Goal: Information Seeking & Learning: Learn about a topic

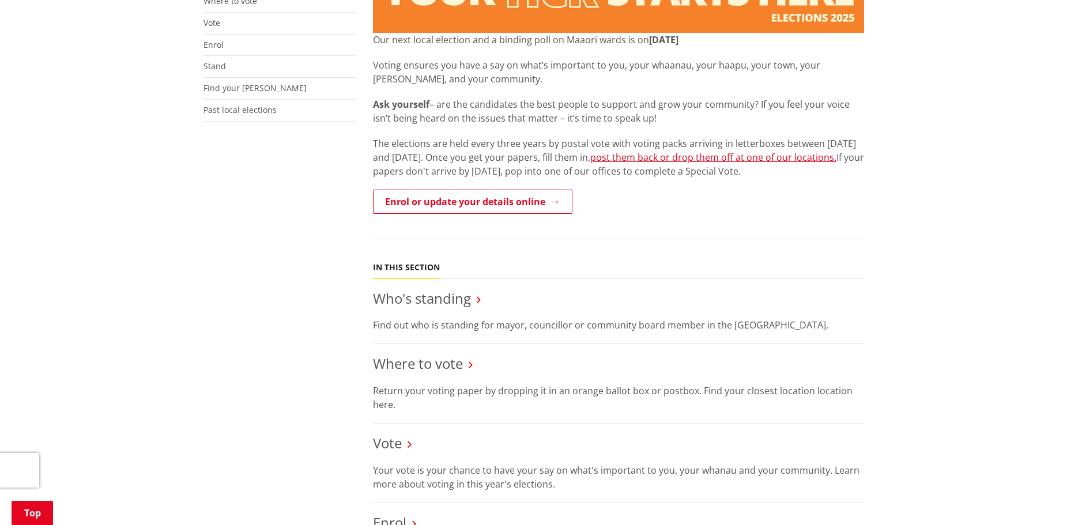
scroll to position [288, 0]
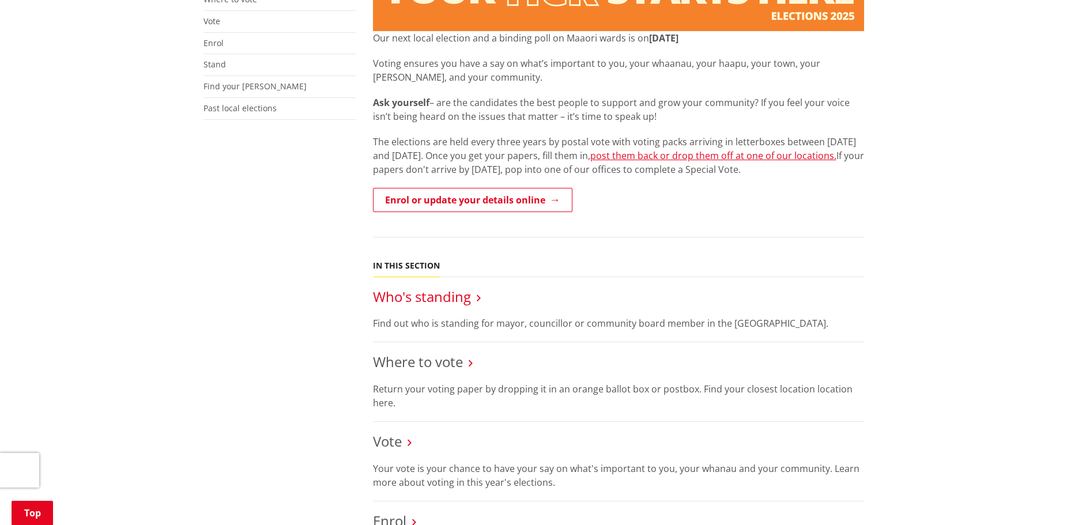
click at [467, 297] on link "Who's standing" at bounding box center [422, 296] width 98 height 19
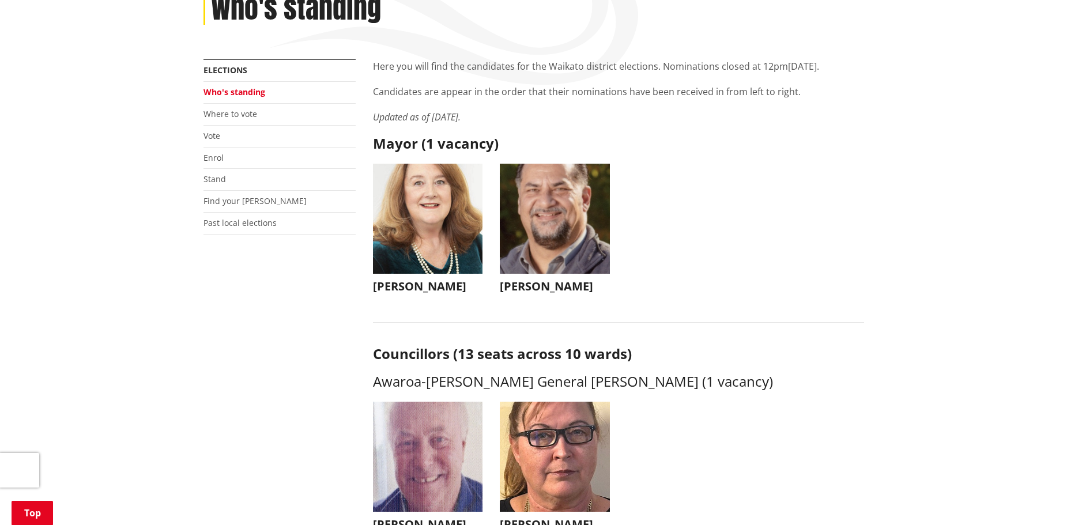
scroll to position [173, 0]
click at [694, 201] on ul "Jacqui Church Jacqui Church jacqui@jacquichurch.com +64 21 869 976 It has been …" at bounding box center [618, 240] width 509 height 153
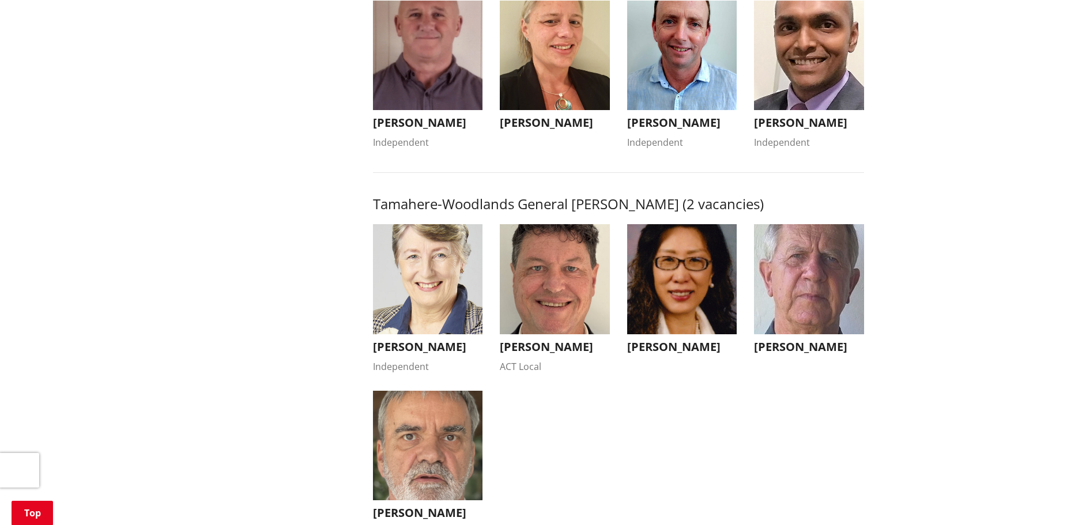
scroll to position [1038, 0]
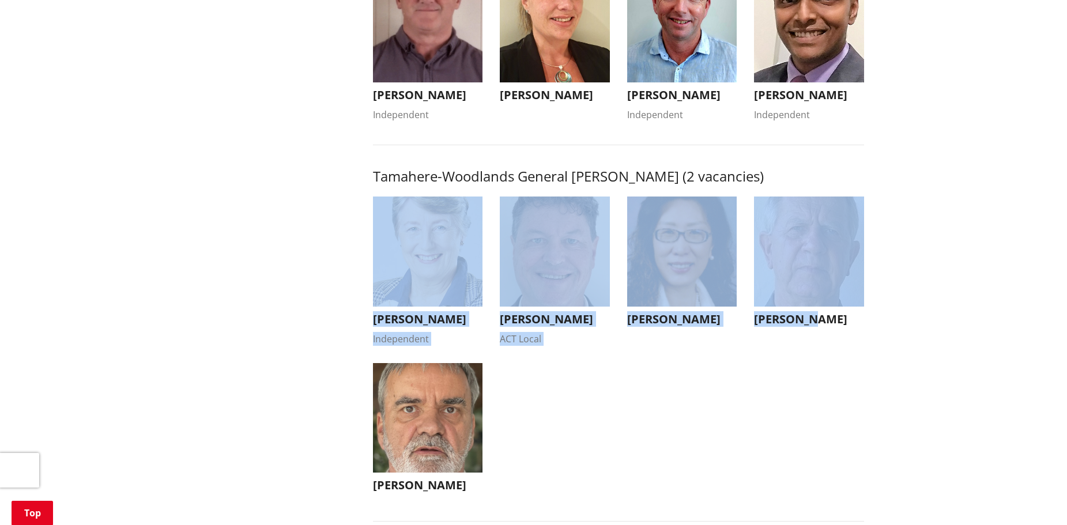
drag, startPoint x: 352, startPoint y: 210, endPoint x: 935, endPoint y: 355, distance: 600.0
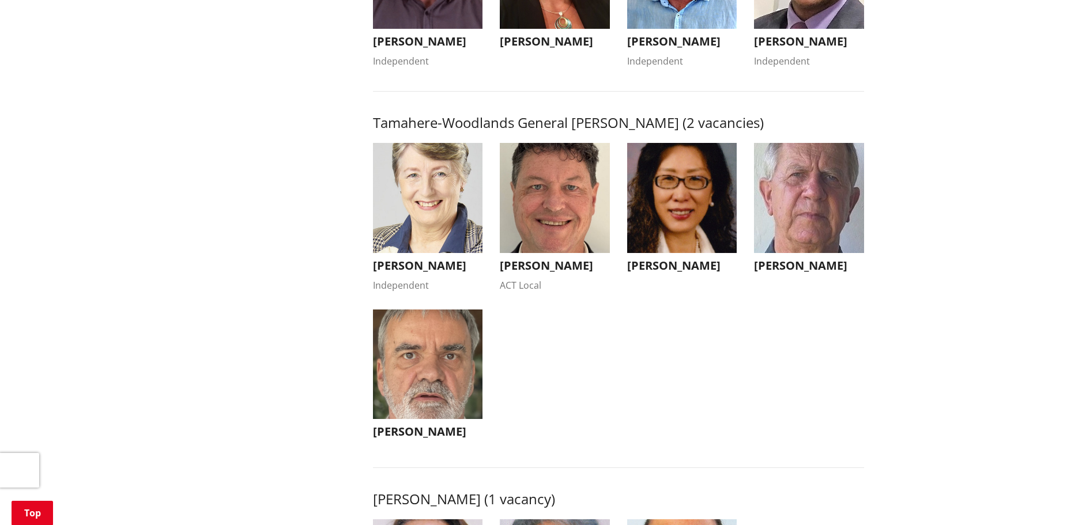
scroll to position [1096, 0]
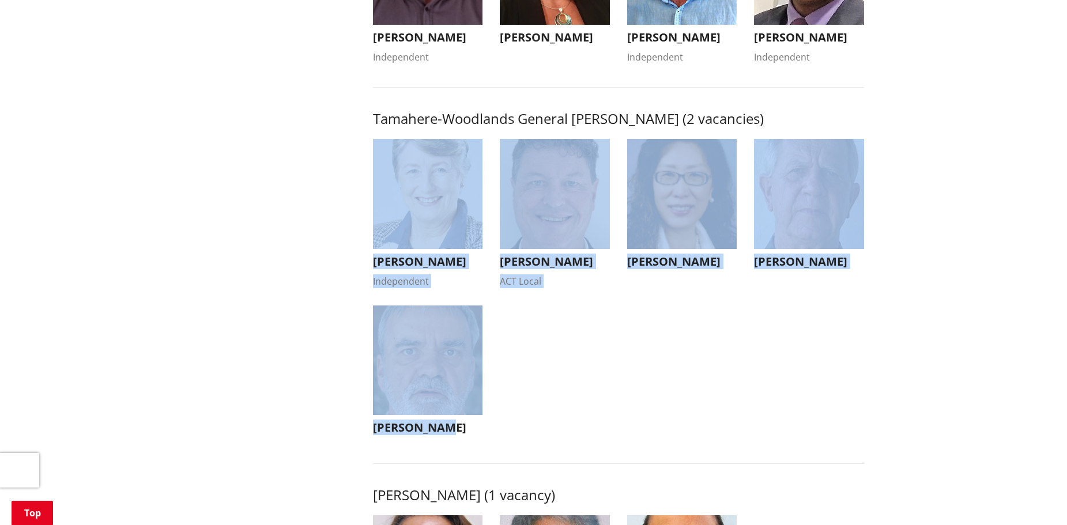
drag, startPoint x: 550, startPoint y: 454, endPoint x: 319, endPoint y: 156, distance: 377.4
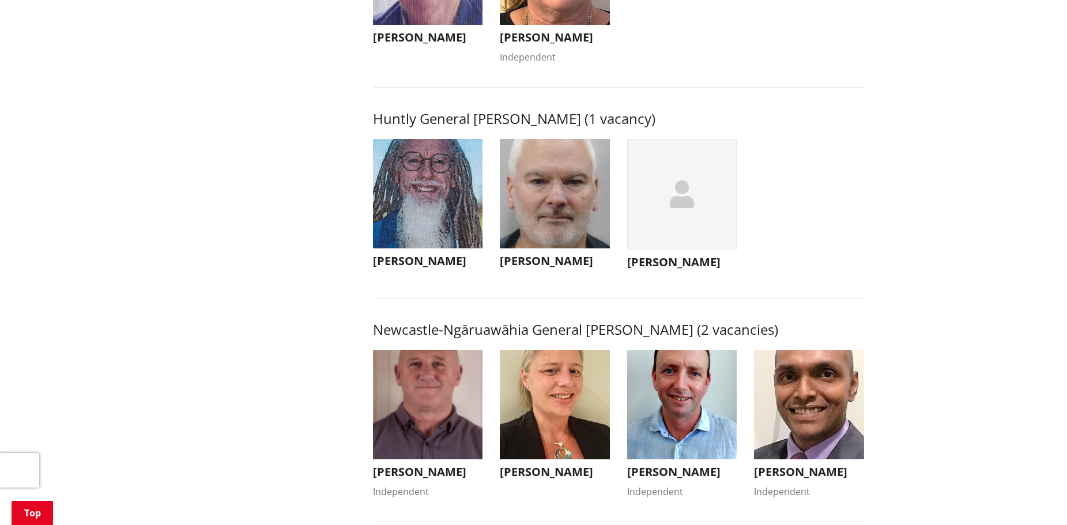
scroll to position [577, 0]
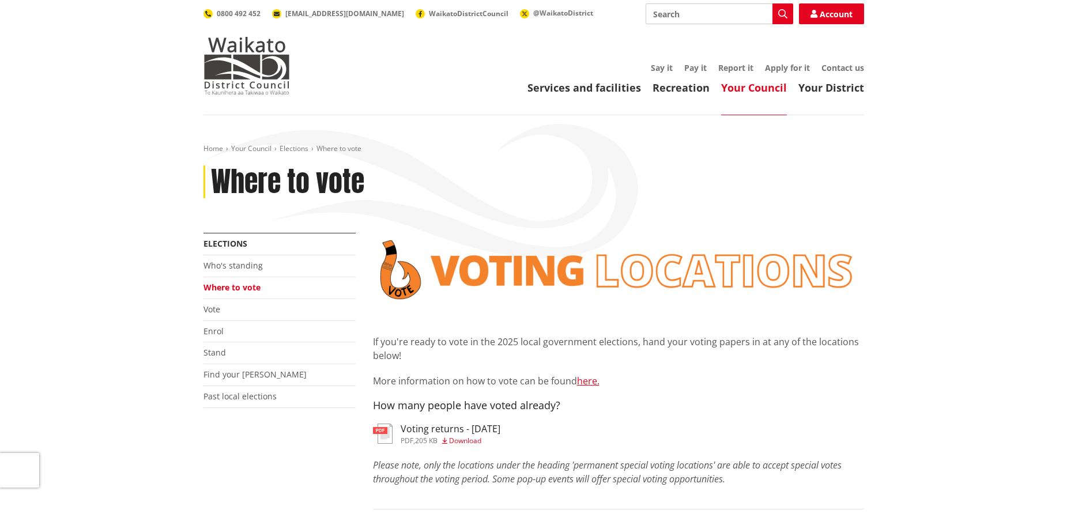
click at [395, 383] on p "More information on how to vote can be found here." at bounding box center [618, 381] width 491 height 14
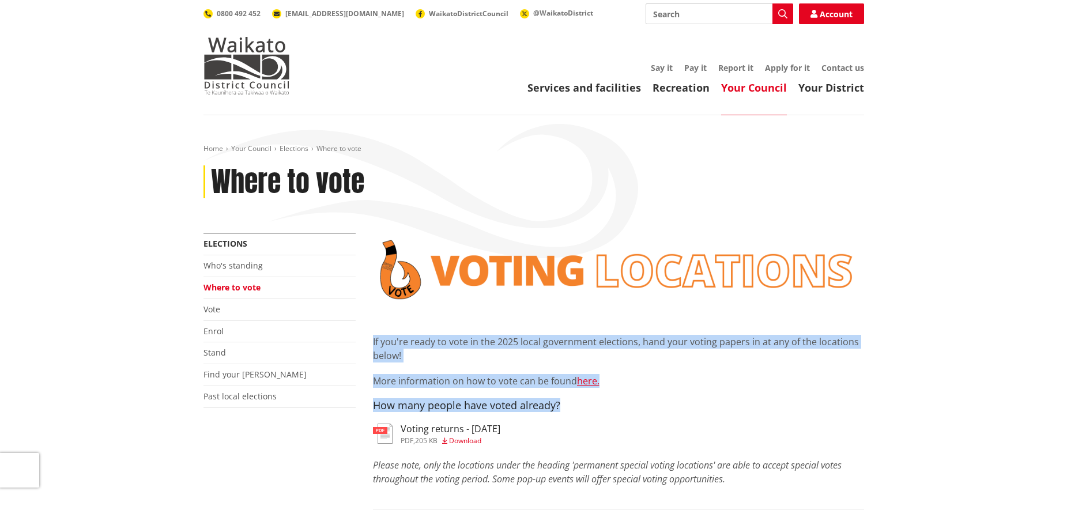
drag, startPoint x: 562, startPoint y: 404, endPoint x: 366, endPoint y: 340, distance: 206.2
click at [445, 379] on p "More information on how to vote can be found here." at bounding box center [618, 381] width 491 height 14
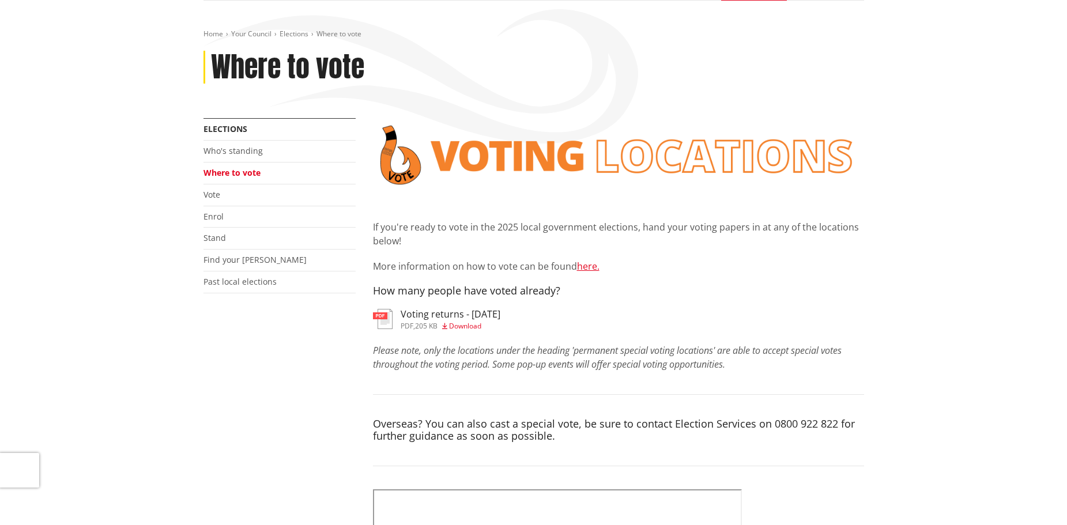
scroll to position [115, 0]
click at [415, 311] on h3 "Voting returns - [DATE]" at bounding box center [451, 313] width 100 height 11
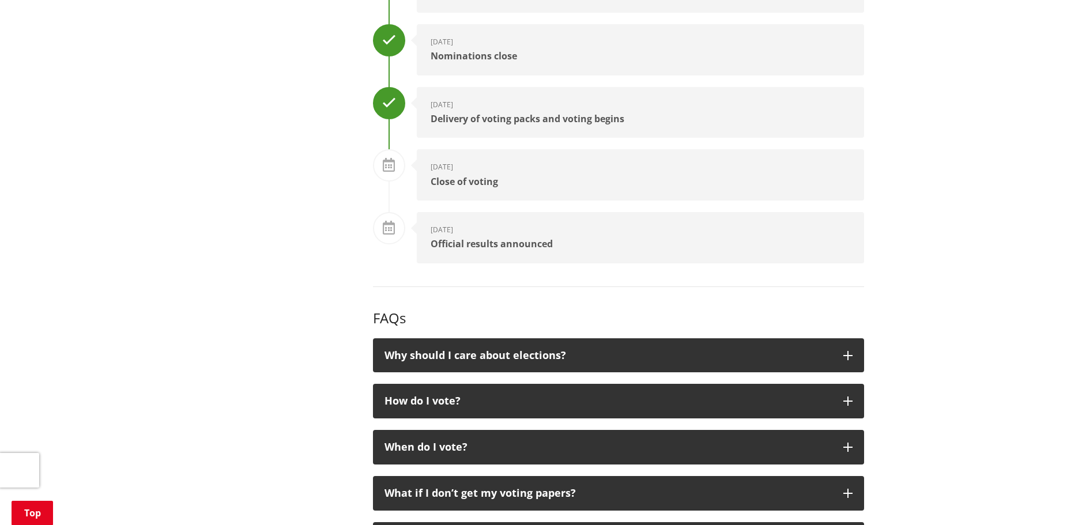
scroll to position [1615, 0]
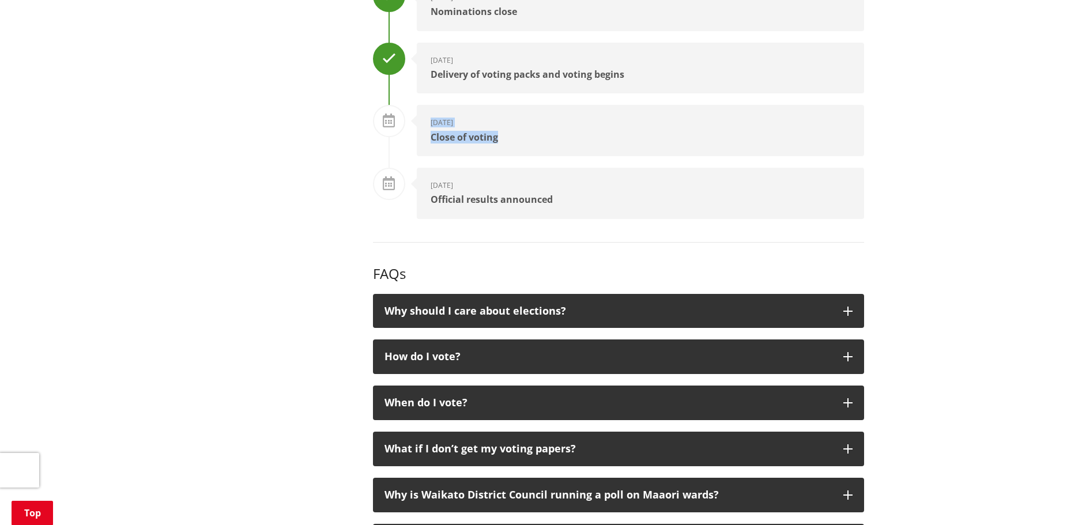
drag, startPoint x: 507, startPoint y: 140, endPoint x: 345, endPoint y: 98, distance: 167.8
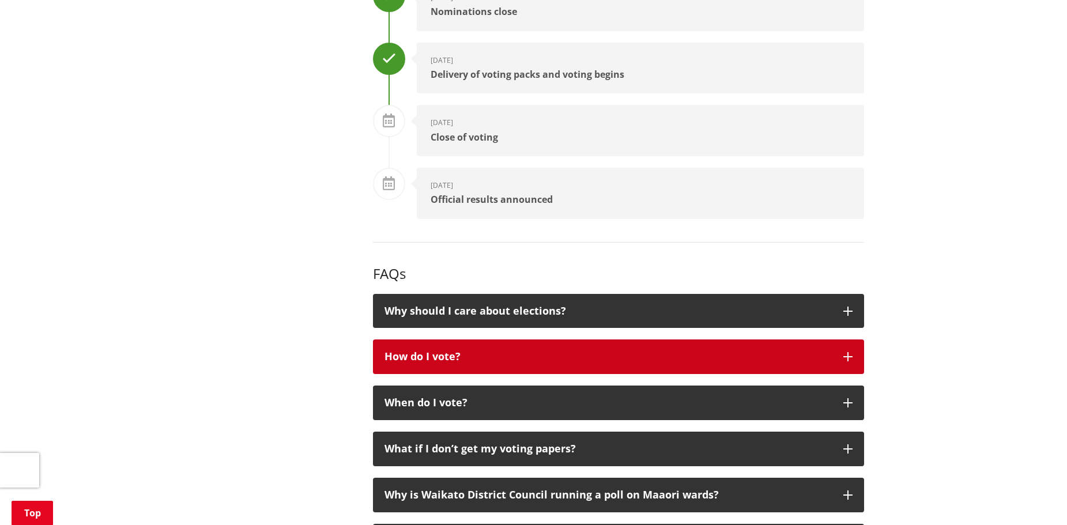
click at [472, 351] on button "How do I vote?" at bounding box center [618, 357] width 491 height 35
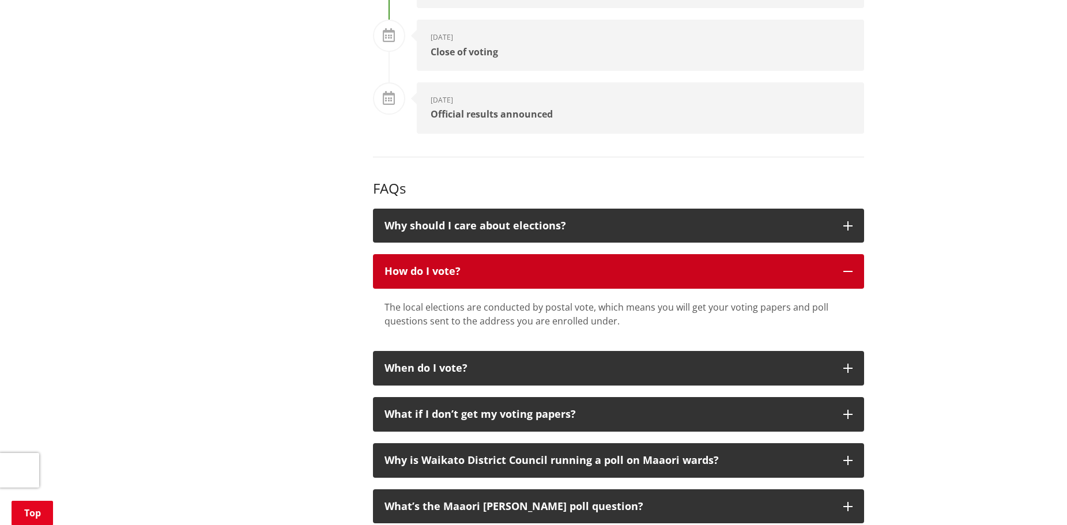
scroll to position [1787, 0]
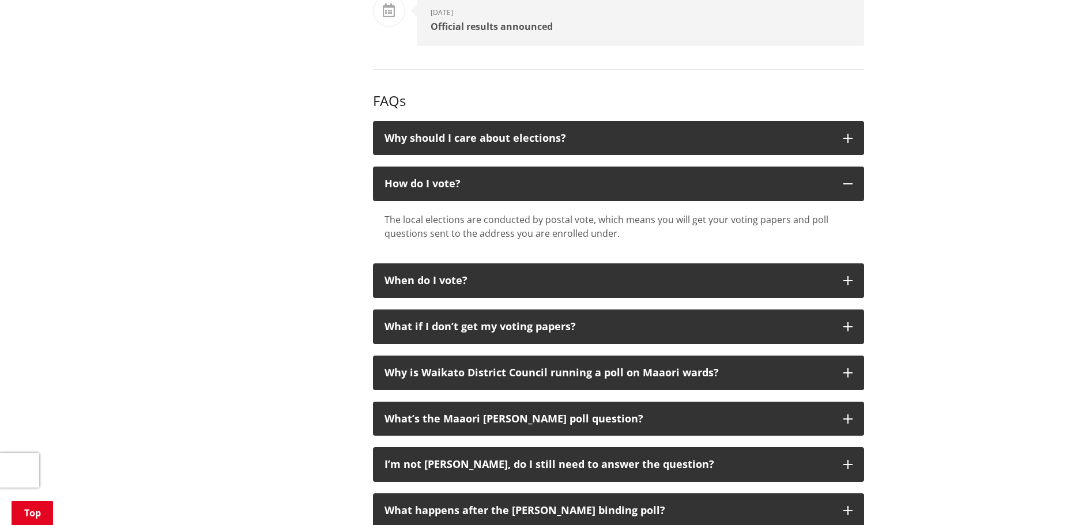
click at [442, 224] on div "The local elections are conducted by postal vote, which means you will get your…" at bounding box center [619, 227] width 468 height 28
drag, startPoint x: 629, startPoint y: 232, endPoint x: 323, endPoint y: 222, distance: 305.2
drag, startPoint x: 418, startPoint y: 217, endPoint x: 617, endPoint y: 234, distance: 199.6
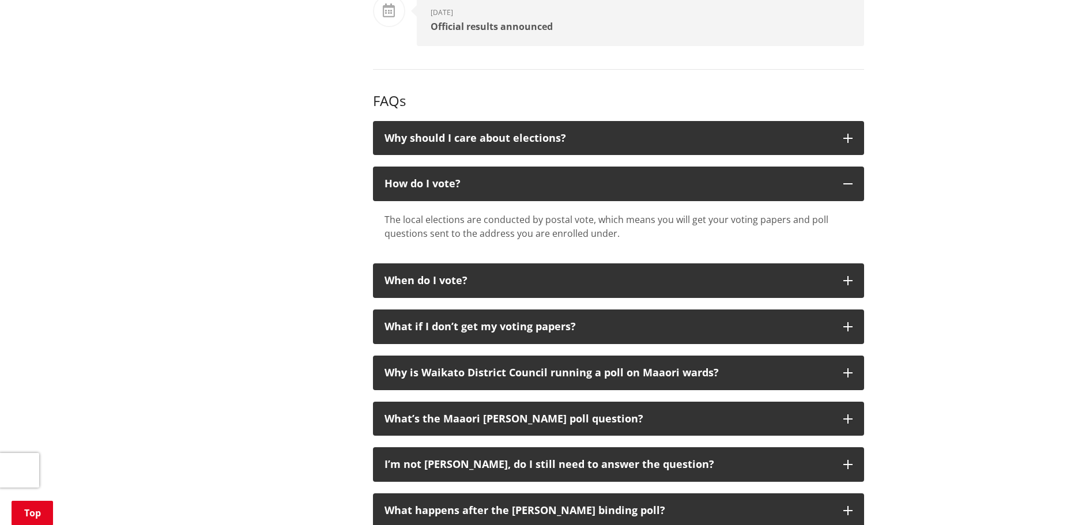
click at [652, 241] on div "The local elections are conducted by postal vote, which means you will get your…" at bounding box center [618, 226] width 491 height 51
click at [425, 231] on div "The local elections are conducted by postal vote, which means you will get your…" at bounding box center [619, 227] width 468 height 28
drag, startPoint x: 601, startPoint y: 227, endPoint x: 302, endPoint y: 213, distance: 300.1
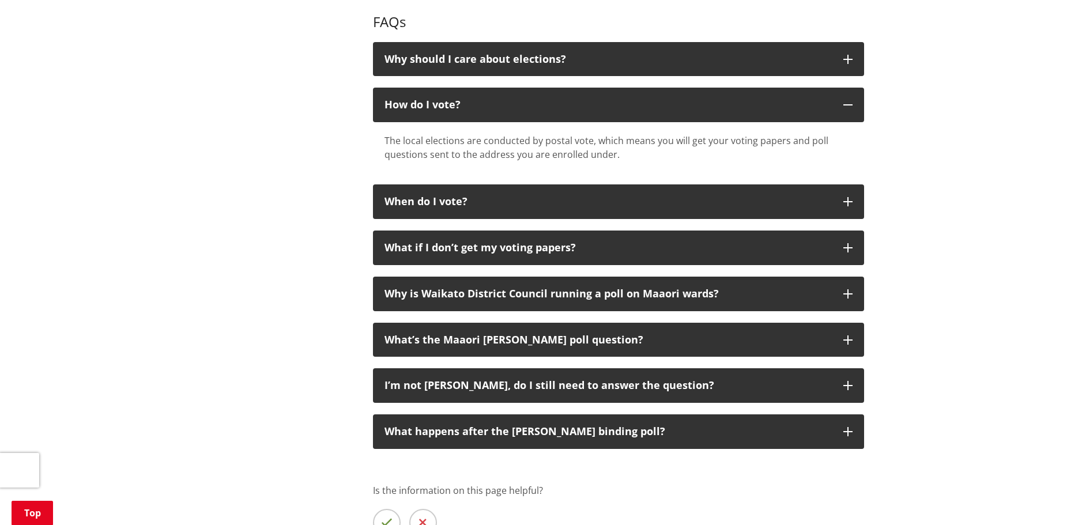
scroll to position [1845, 0]
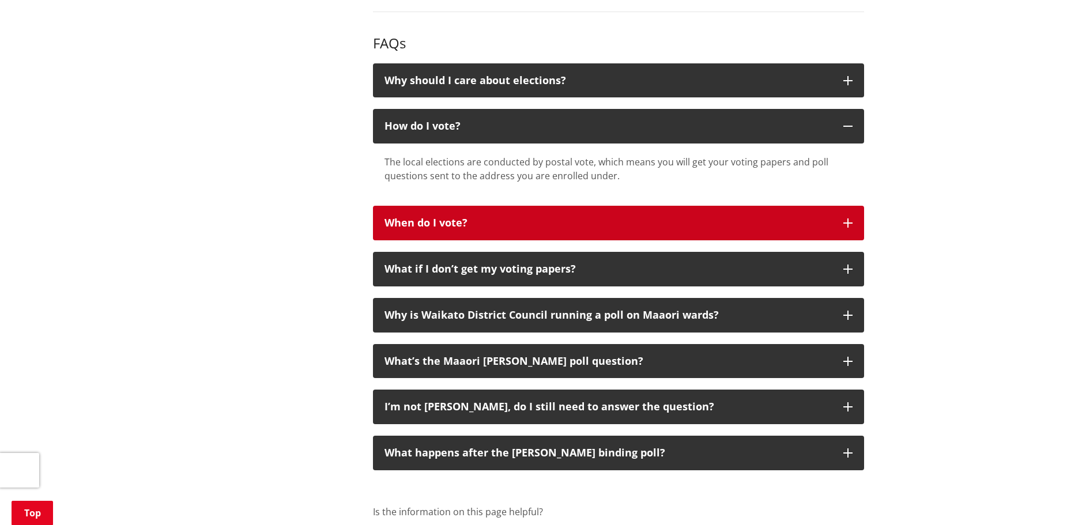
click at [476, 220] on div "When do I vote?" at bounding box center [608, 223] width 447 height 12
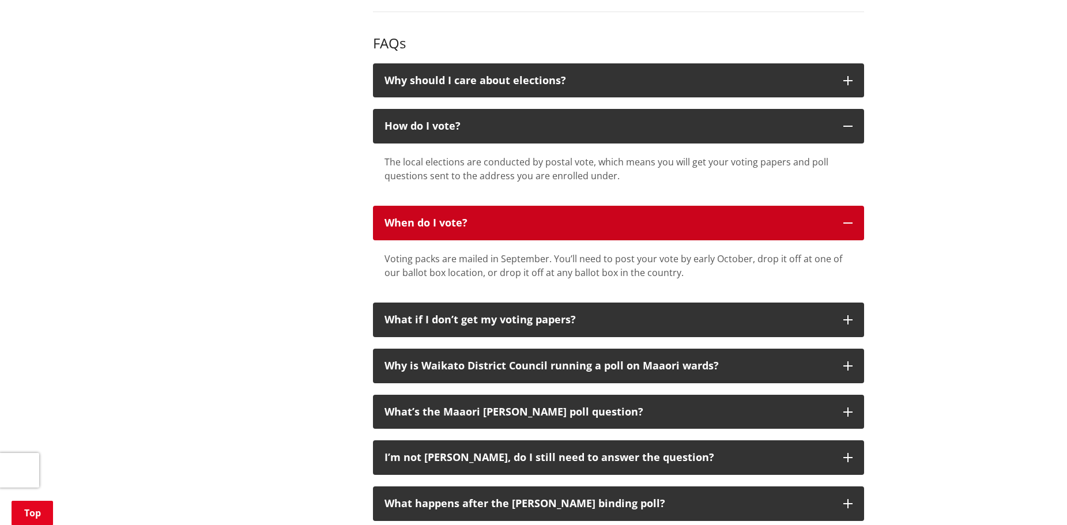
click at [476, 220] on div "When do I vote?" at bounding box center [608, 223] width 447 height 12
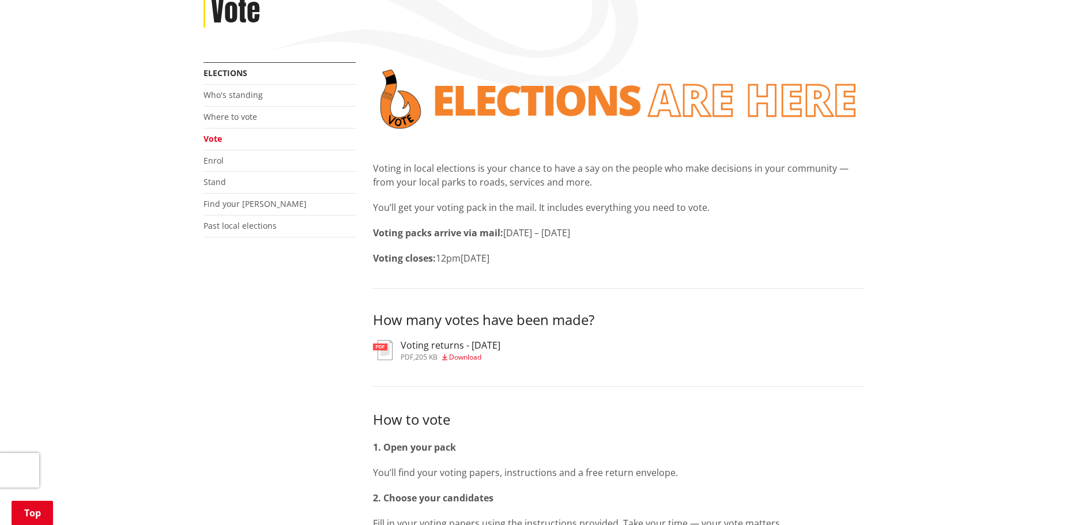
scroll to position [0, 0]
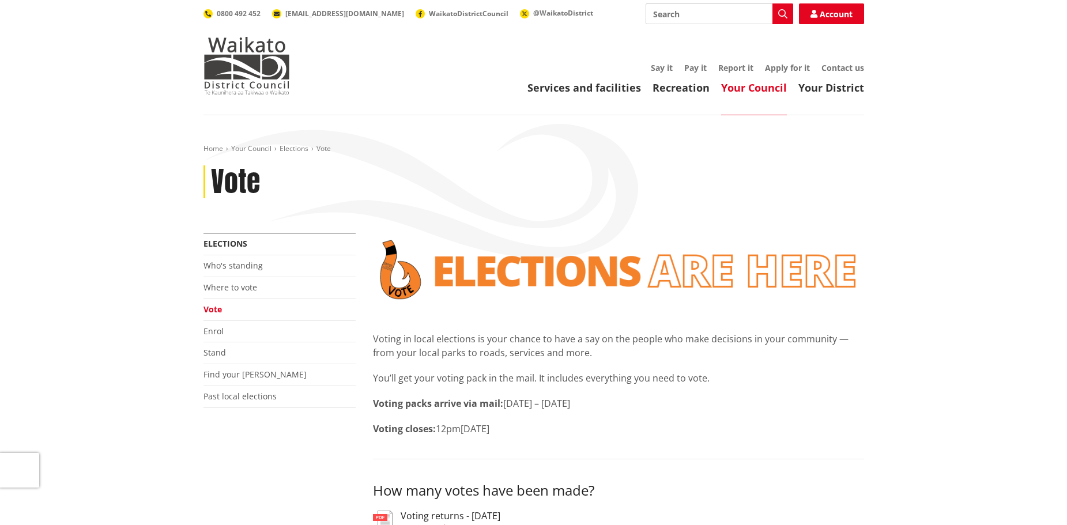
drag, startPoint x: 573, startPoint y: 138, endPoint x: 563, endPoint y: 139, distance: 9.2
drag, startPoint x: 555, startPoint y: 136, endPoint x: 581, endPoint y: 134, distance: 25.5
